Goal: Find specific page/section: Find specific page/section

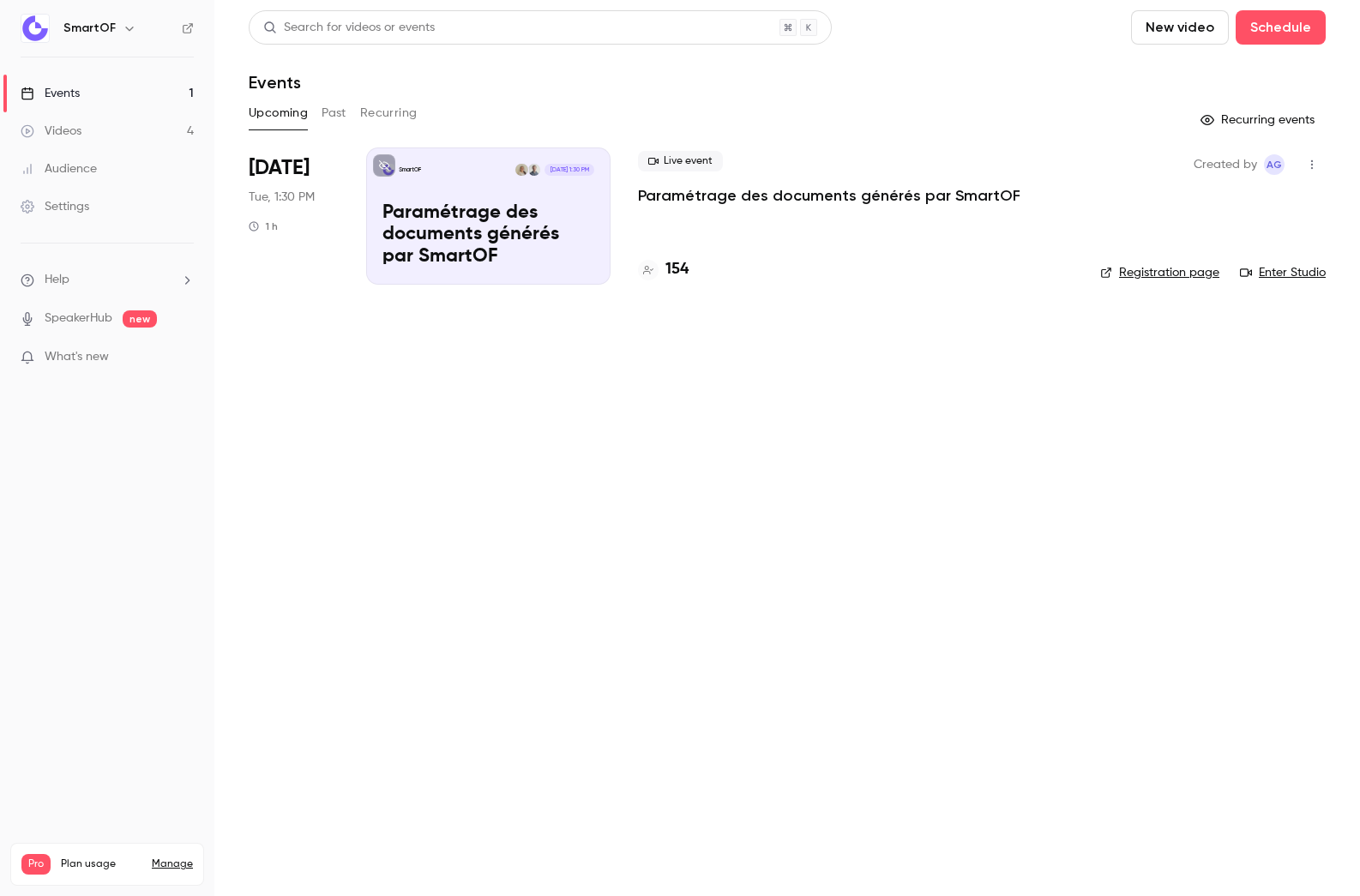
click at [680, 260] on h4 "154" at bounding box center [677, 269] width 23 height 23
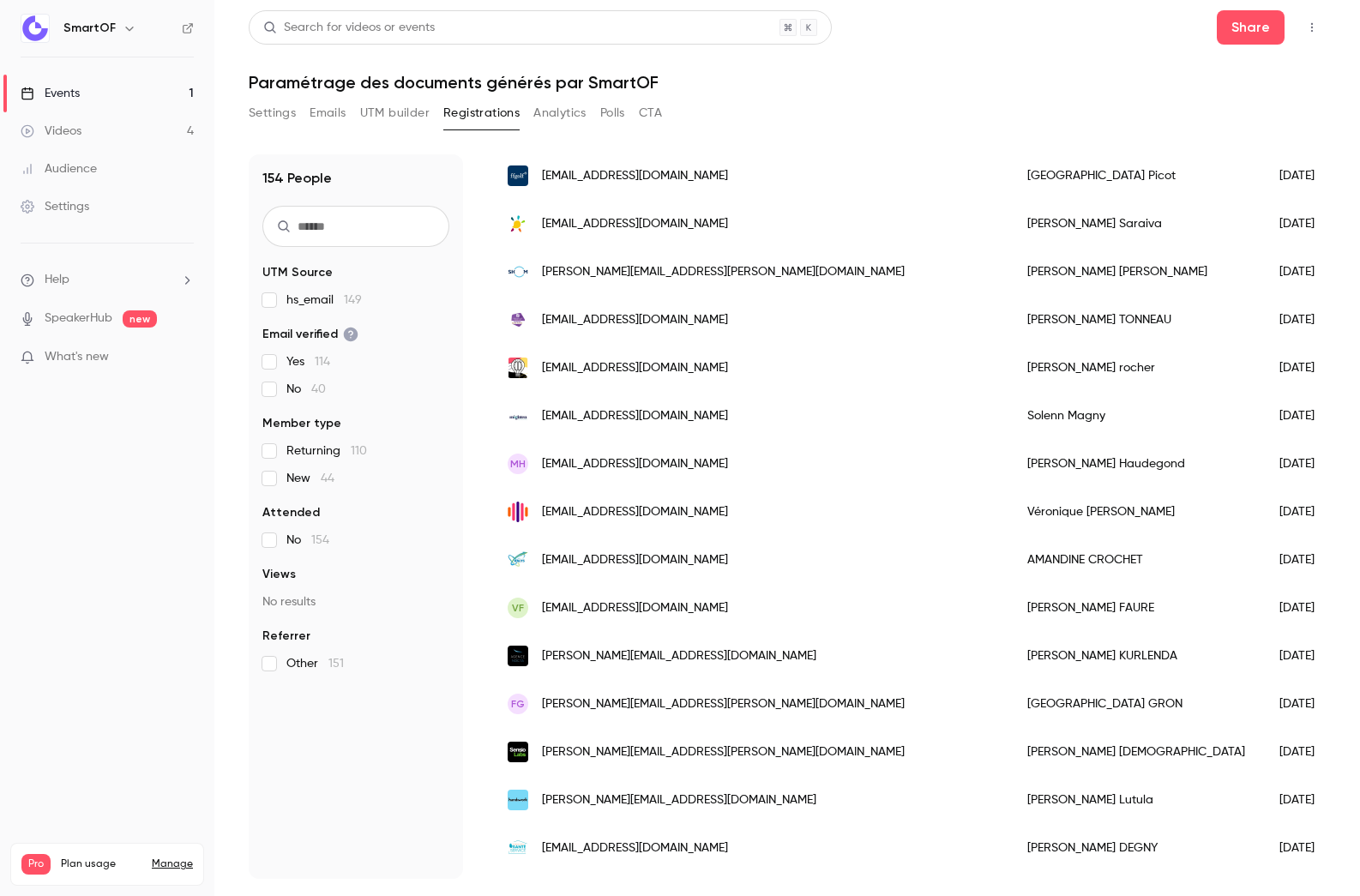
scroll to position [1853, 0]
